Goal: Task Accomplishment & Management: Manage account settings

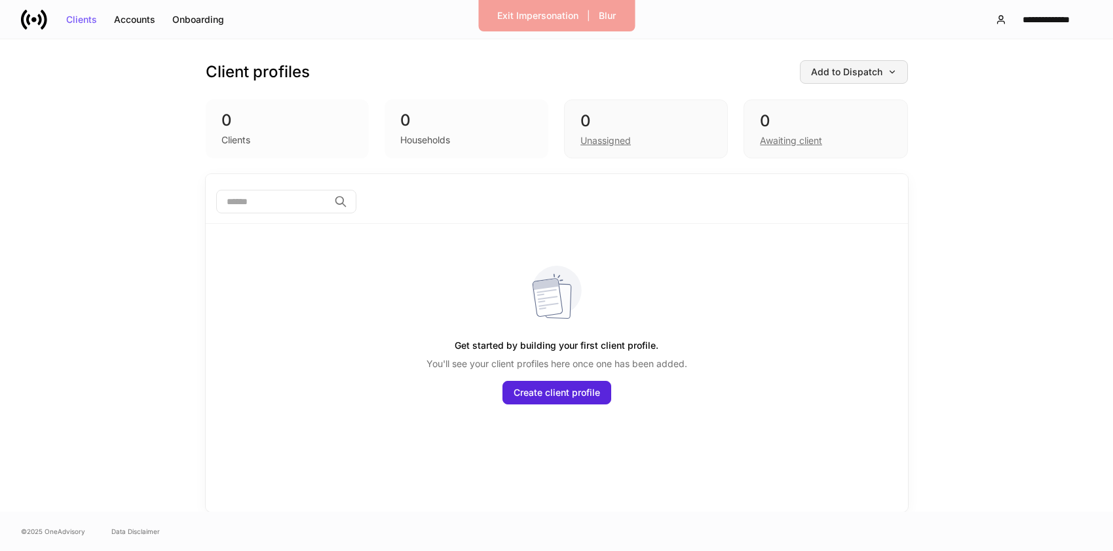
click at [893, 71] on icon "button" at bounding box center [891, 71] width 9 height 9
click at [960, 83] on div at bounding box center [556, 275] width 1113 height 551
click at [544, 17] on div "Exit Impersonation" at bounding box center [537, 15] width 81 height 9
